Goal: Book appointment/travel/reservation

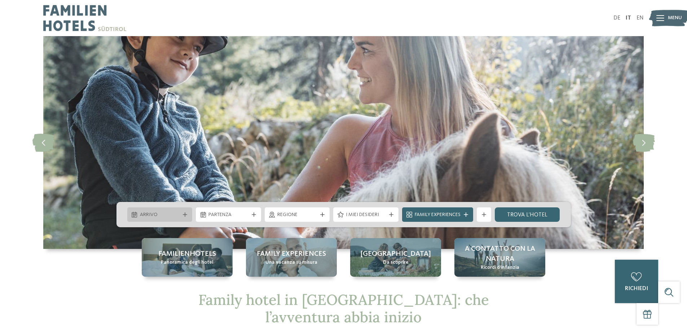
click at [163, 217] on span "Arrivo" at bounding box center [160, 214] width 40 height 7
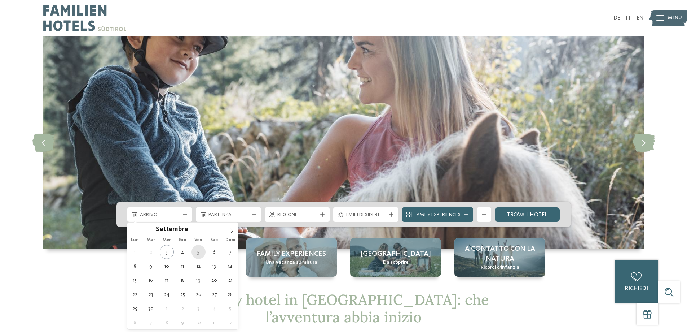
type div "[DATE]"
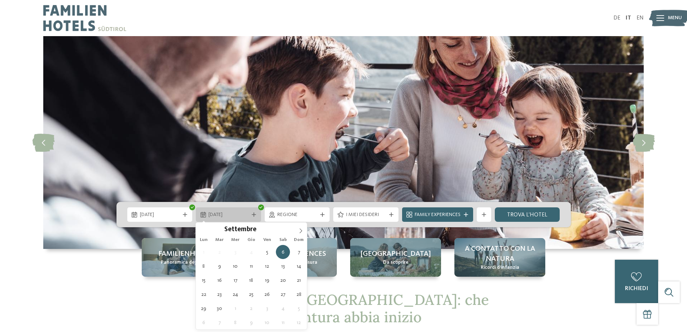
click at [253, 214] on icon at bounding box center [254, 214] width 4 height 4
type div "[DATE]"
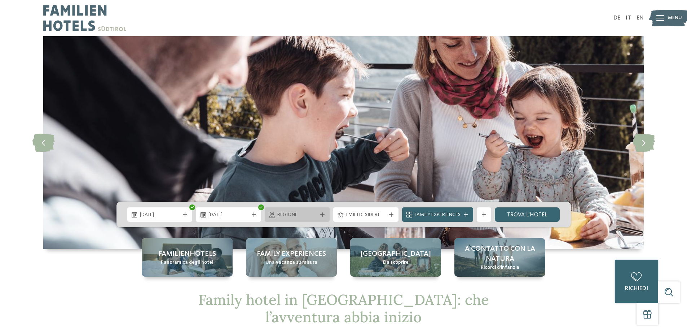
click at [321, 215] on icon at bounding box center [322, 214] width 4 height 4
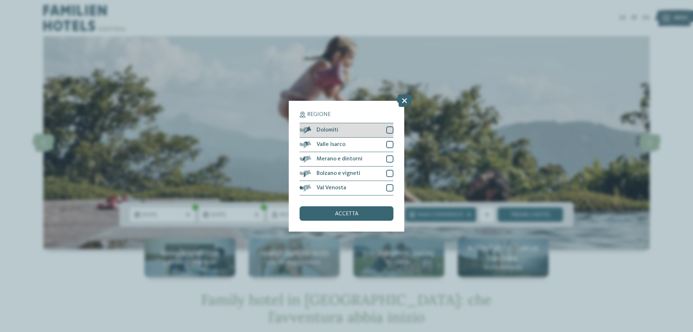
click at [343, 128] on div "Dolomiti" at bounding box center [346, 130] width 94 height 14
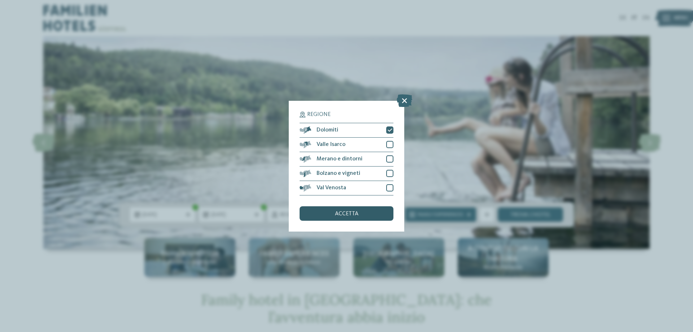
click at [342, 211] on span "accetta" at bounding box center [346, 214] width 23 height 6
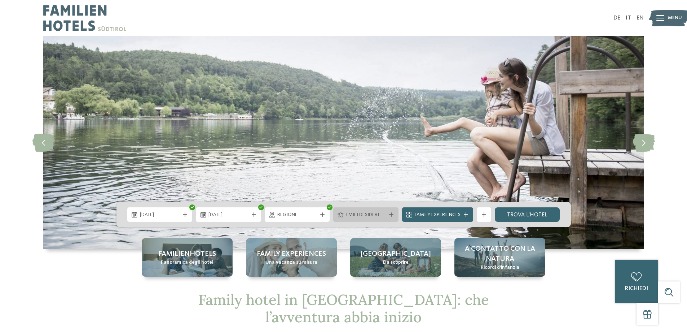
click at [391, 214] on icon at bounding box center [391, 214] width 4 height 4
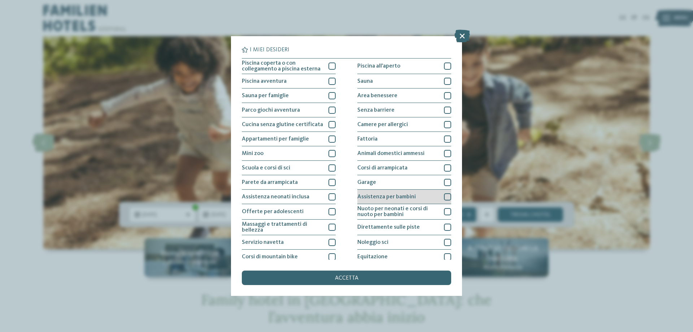
click at [444, 197] on div at bounding box center [447, 196] width 7 height 7
click at [414, 281] on div "accetta" at bounding box center [346, 277] width 209 height 14
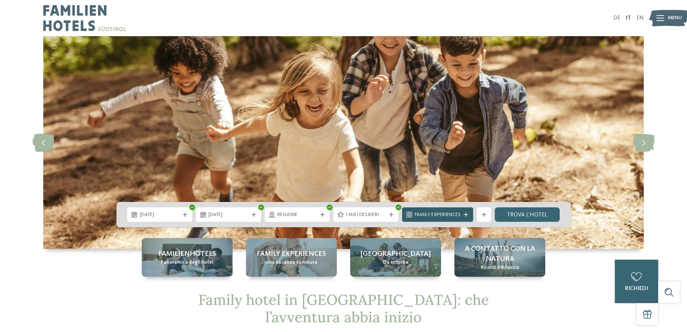
click at [465, 214] on icon at bounding box center [466, 214] width 4 height 4
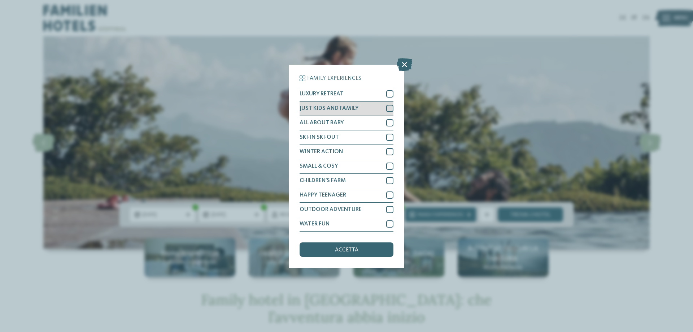
click at [386, 108] on div at bounding box center [389, 108] width 7 height 7
click at [357, 245] on div "accetta" at bounding box center [346, 249] width 94 height 14
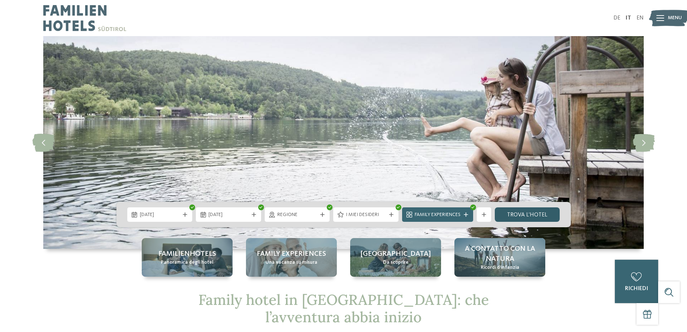
click at [519, 212] on link "trova l’hotel" at bounding box center [527, 214] width 65 height 14
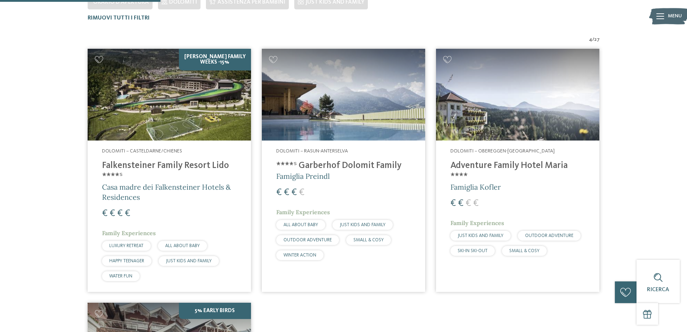
scroll to position [273, 0]
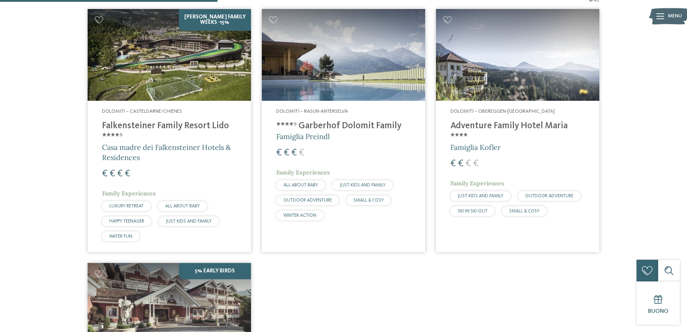
click at [332, 124] on h4 "****ˢ Garberhof Dolomit Family" at bounding box center [343, 125] width 135 height 11
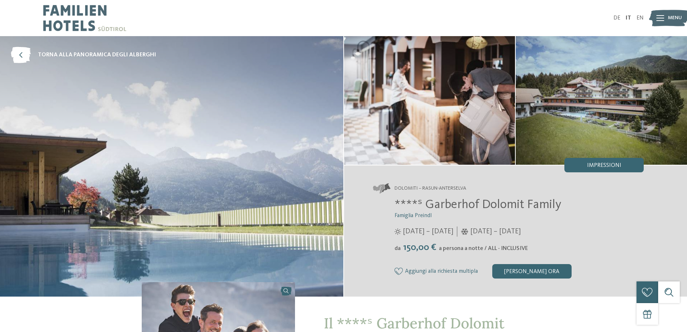
click at [262, 147] on img at bounding box center [171, 166] width 343 height 260
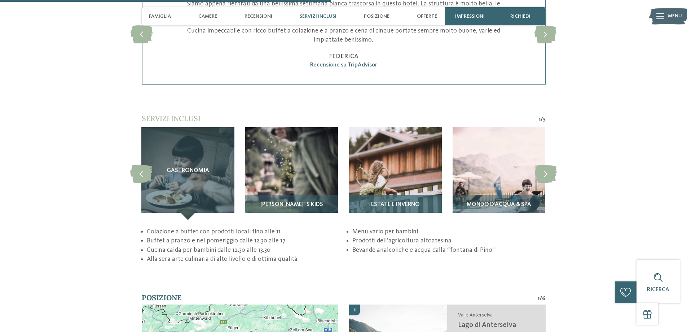
scroll to position [1407, 0]
